Goal: Use online tool/utility: Utilize a website feature to perform a specific function

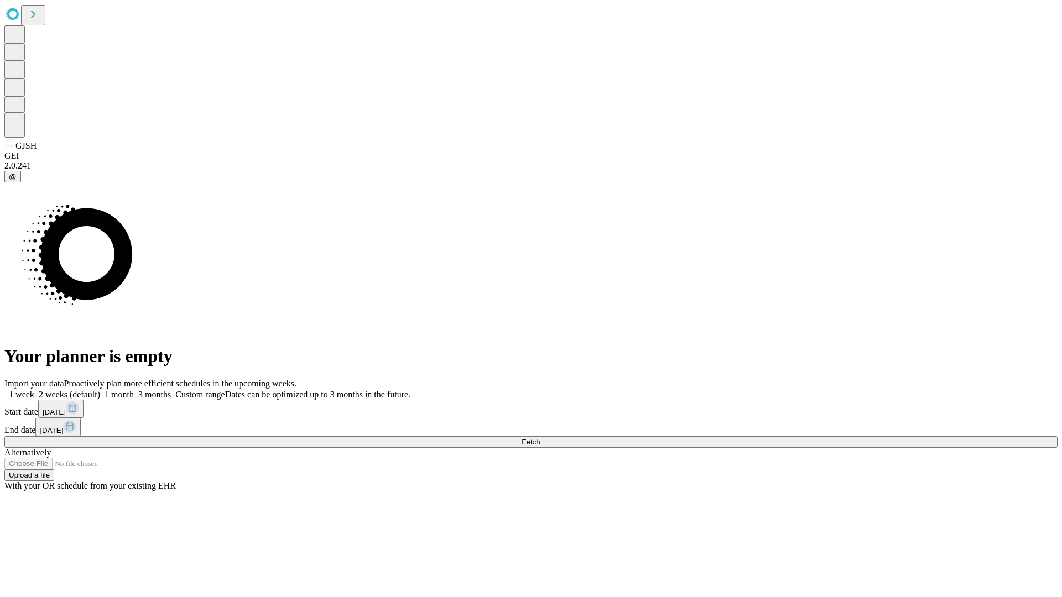
click at [540, 438] on span "Fetch" at bounding box center [531, 442] width 18 height 8
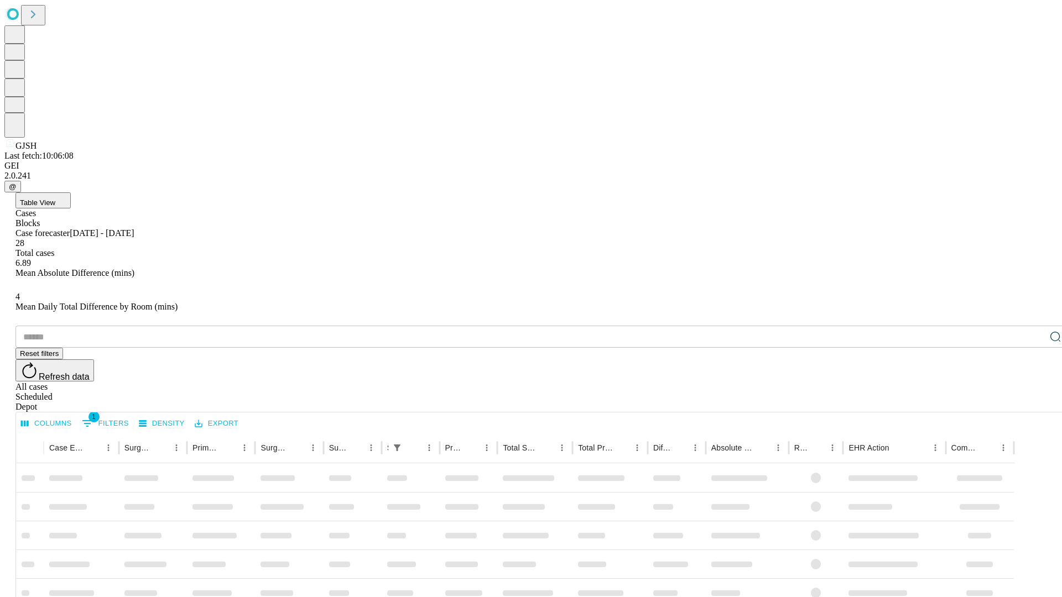
click at [55, 199] on span "Table View" at bounding box center [37, 203] width 35 height 8
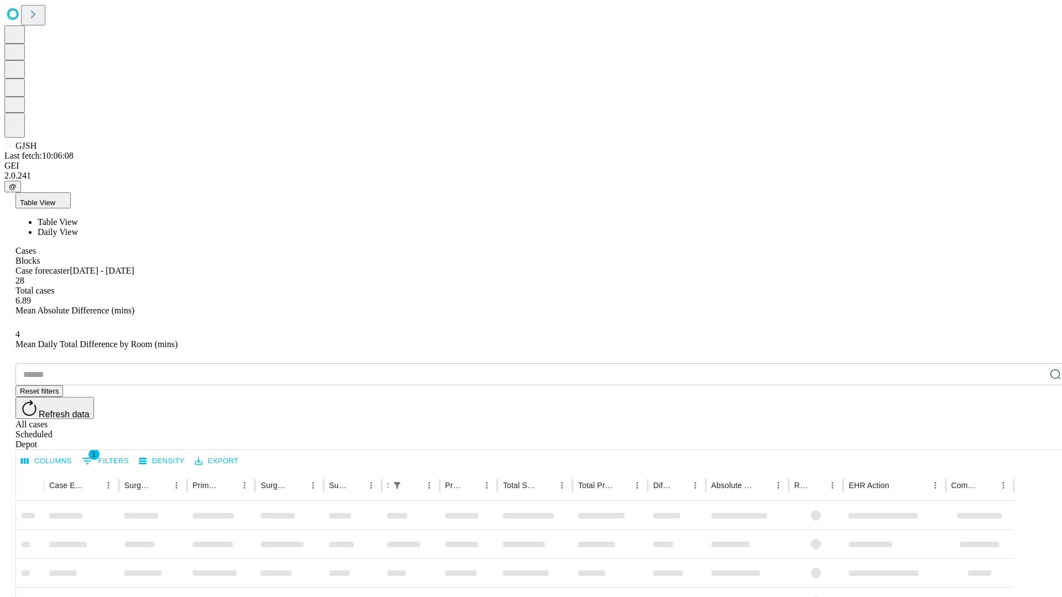
click at [78, 227] on span "Daily View" at bounding box center [58, 231] width 40 height 9
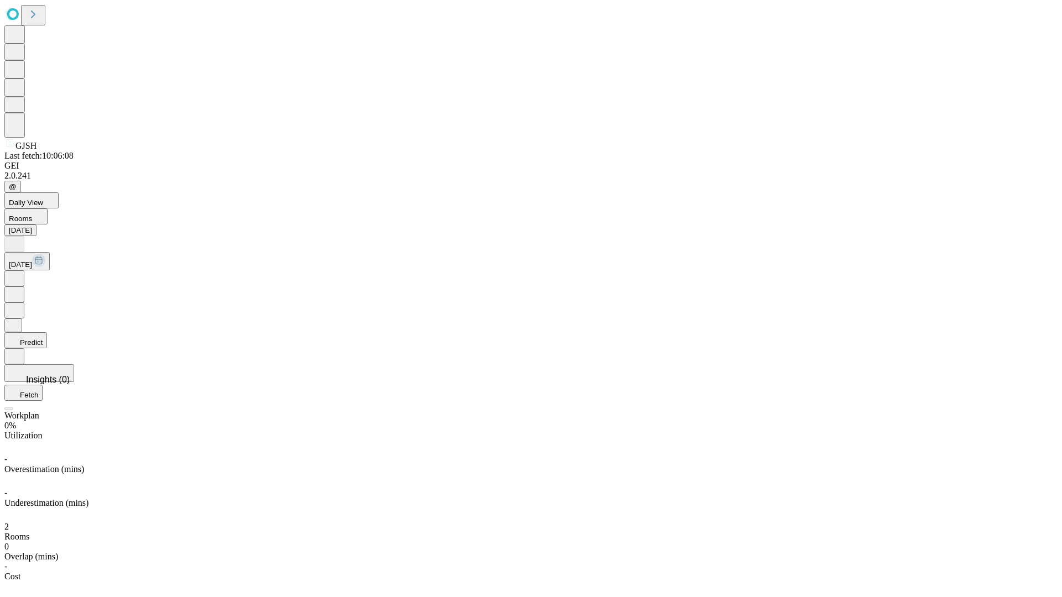
click at [47, 332] on button "Predict" at bounding box center [25, 340] width 43 height 16
